Goal: Task Accomplishment & Management: Manage account settings

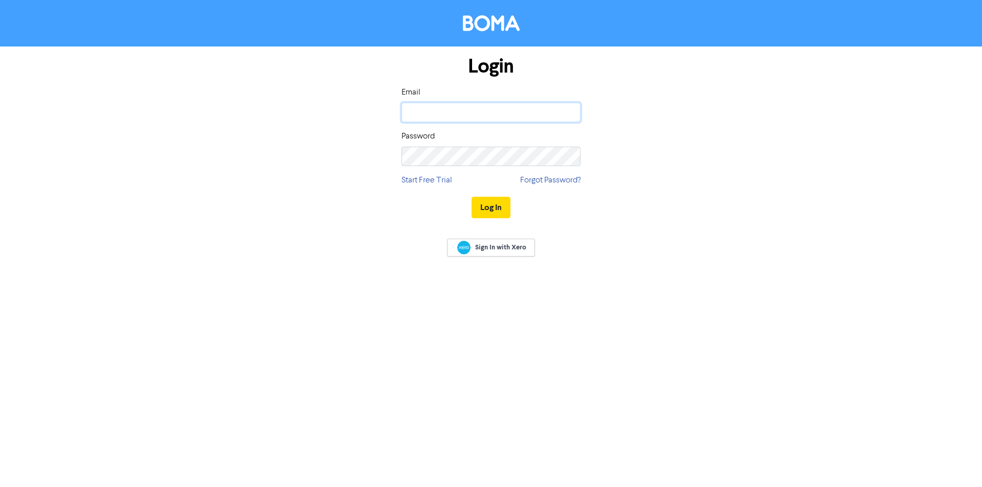
click at [455, 116] on input "email" at bounding box center [490, 112] width 179 height 19
type input "[PERSON_NAME][EMAIL_ADDRESS][DOMAIN_NAME]"
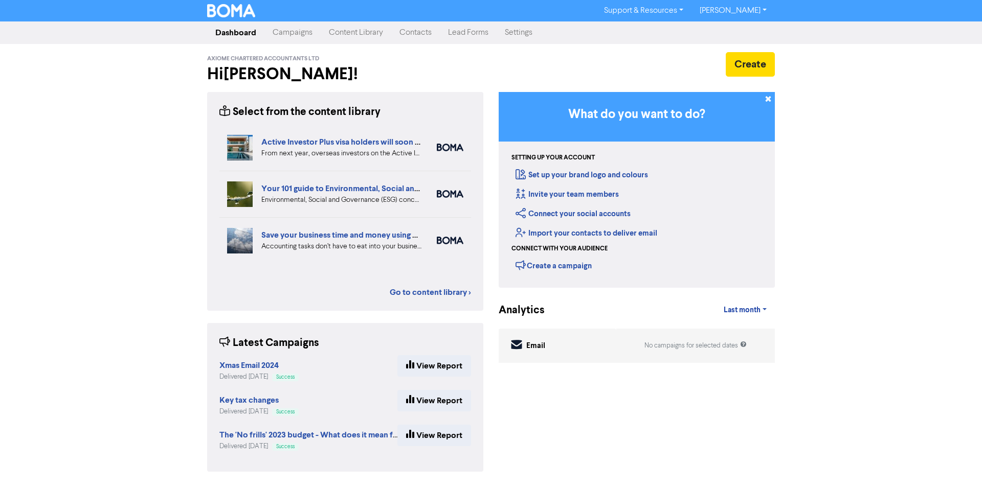
click at [767, 10] on link "[PERSON_NAME]" at bounding box center [732, 11] width 83 height 16
click at [825, 92] on div "Support & Resources Video Tutorials FAQ & Guides Marketing Education [PERSON_NA…" at bounding box center [491, 243] width 982 height 487
click at [510, 35] on link "Settings" at bounding box center [518, 32] width 44 height 20
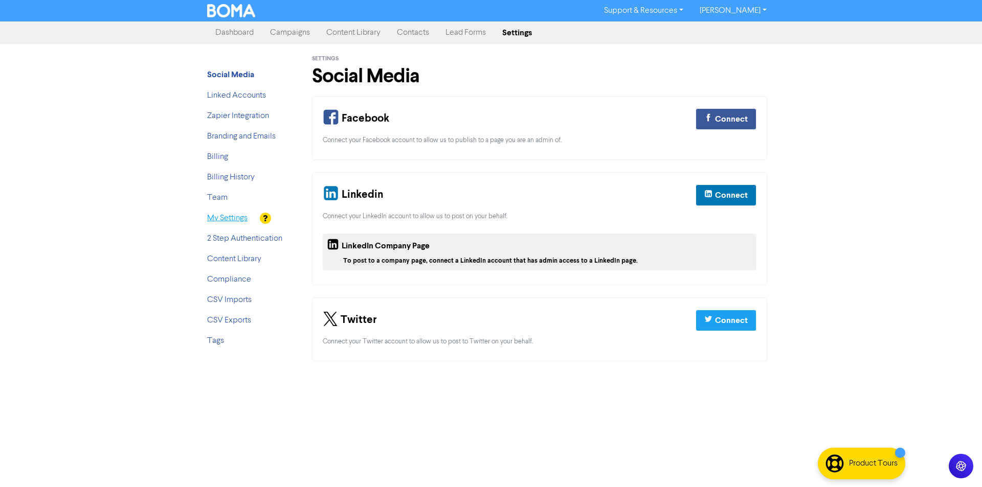
click at [226, 218] on link "My Settings" at bounding box center [227, 218] width 40 height 8
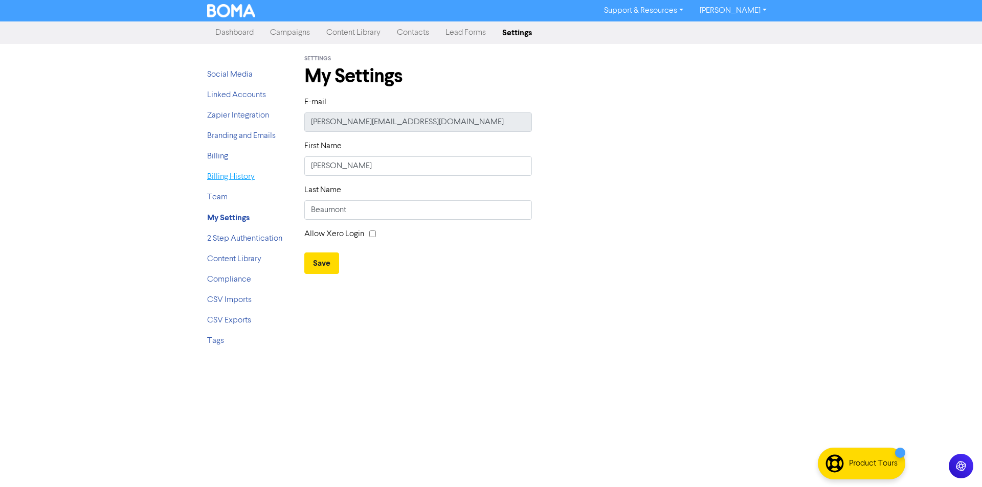
click at [233, 178] on link "Billing History" at bounding box center [231, 177] width 48 height 8
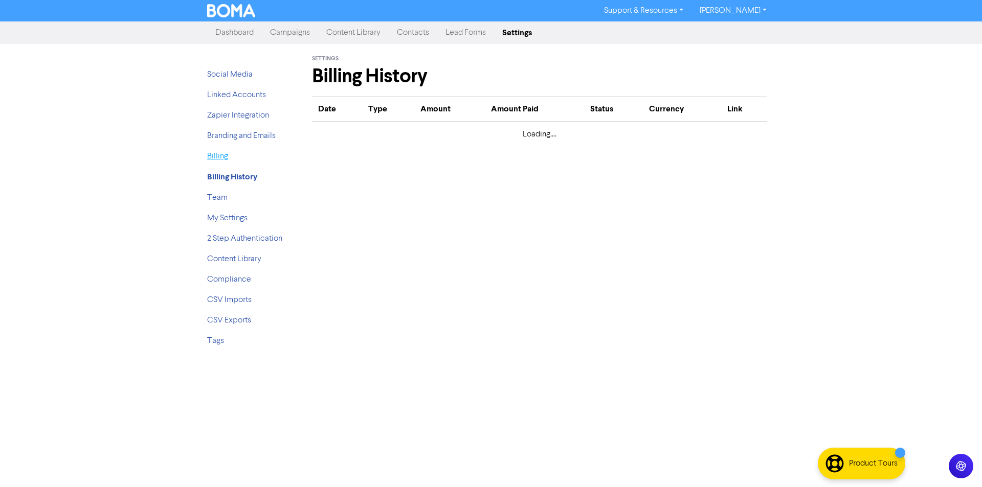
click at [224, 158] on link "Billing" at bounding box center [217, 156] width 21 height 8
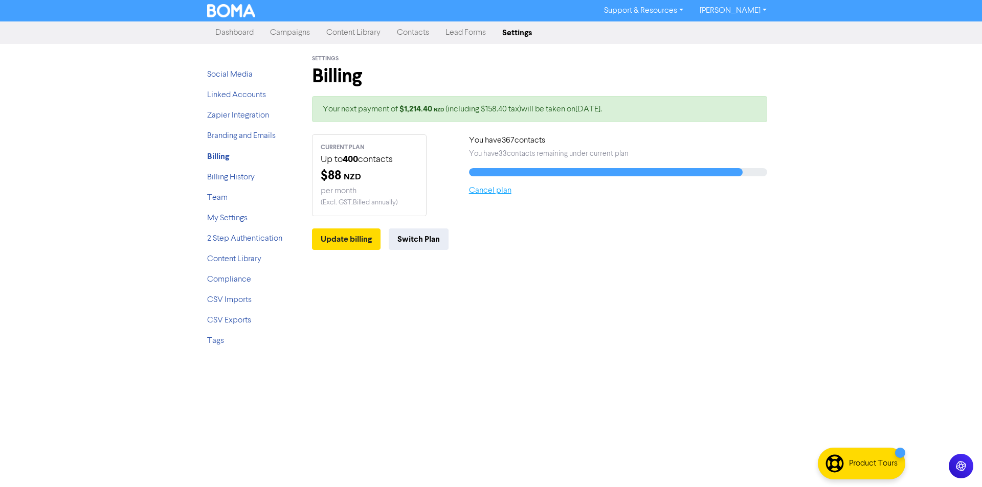
click at [484, 192] on link "Cancel plan" at bounding box center [490, 191] width 42 height 8
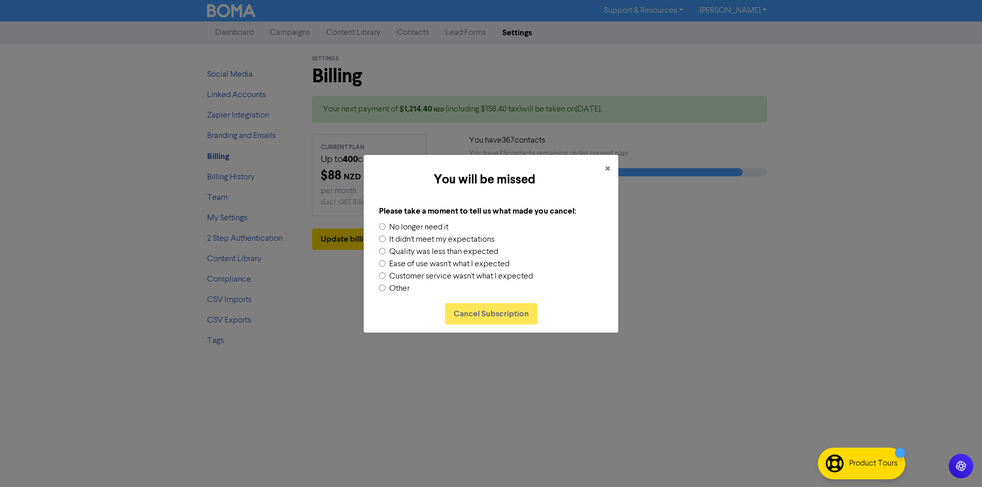
click at [383, 226] on input "No longer need it" at bounding box center [382, 226] width 7 height 7
radio input "true"
click at [491, 313] on button "Cancel Subscription" at bounding box center [491, 313] width 93 height 21
